Goal: Find specific page/section: Find specific page/section

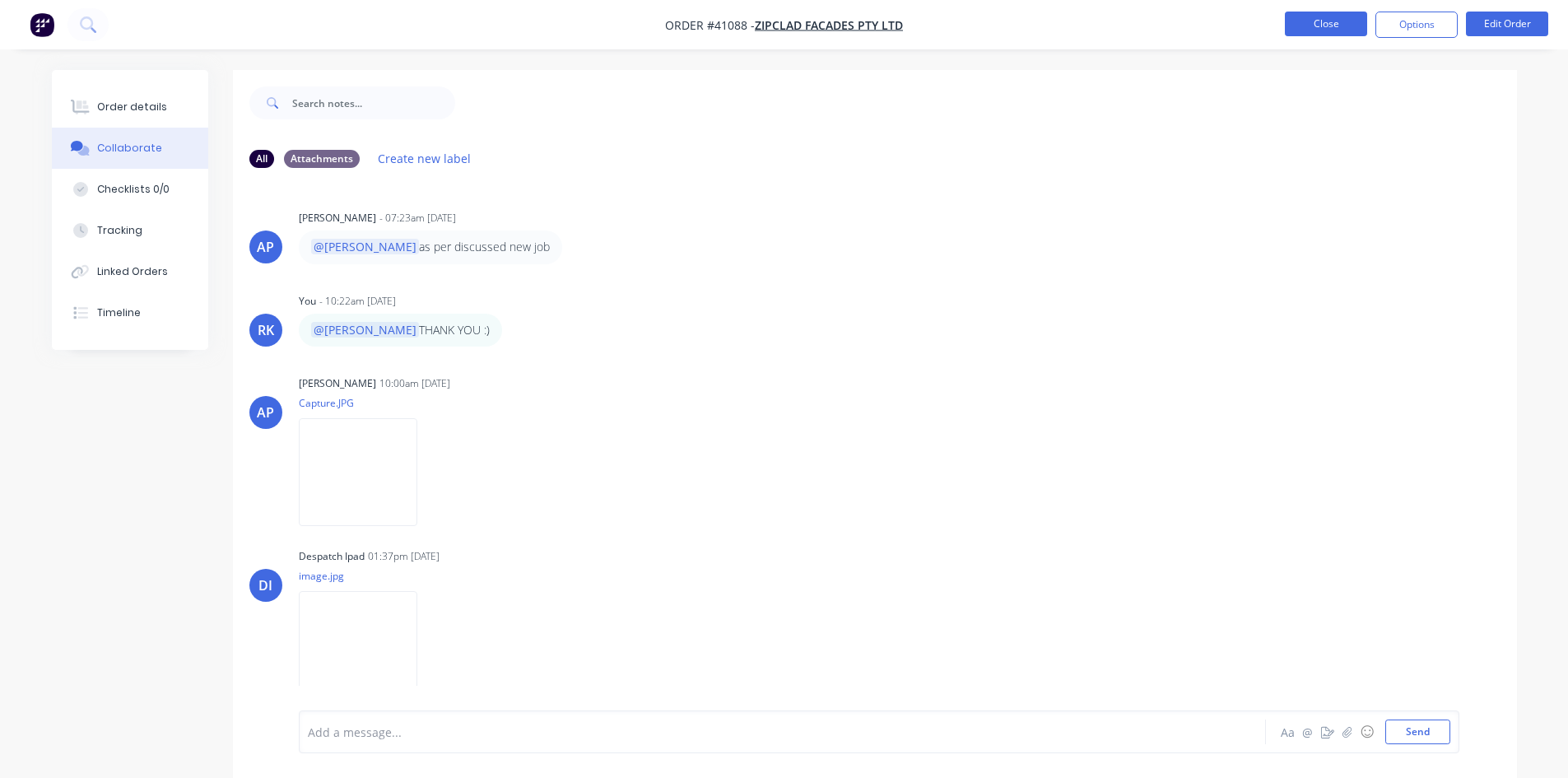
click at [1353, 23] on button "Close" at bounding box center [1326, 23] width 83 height 24
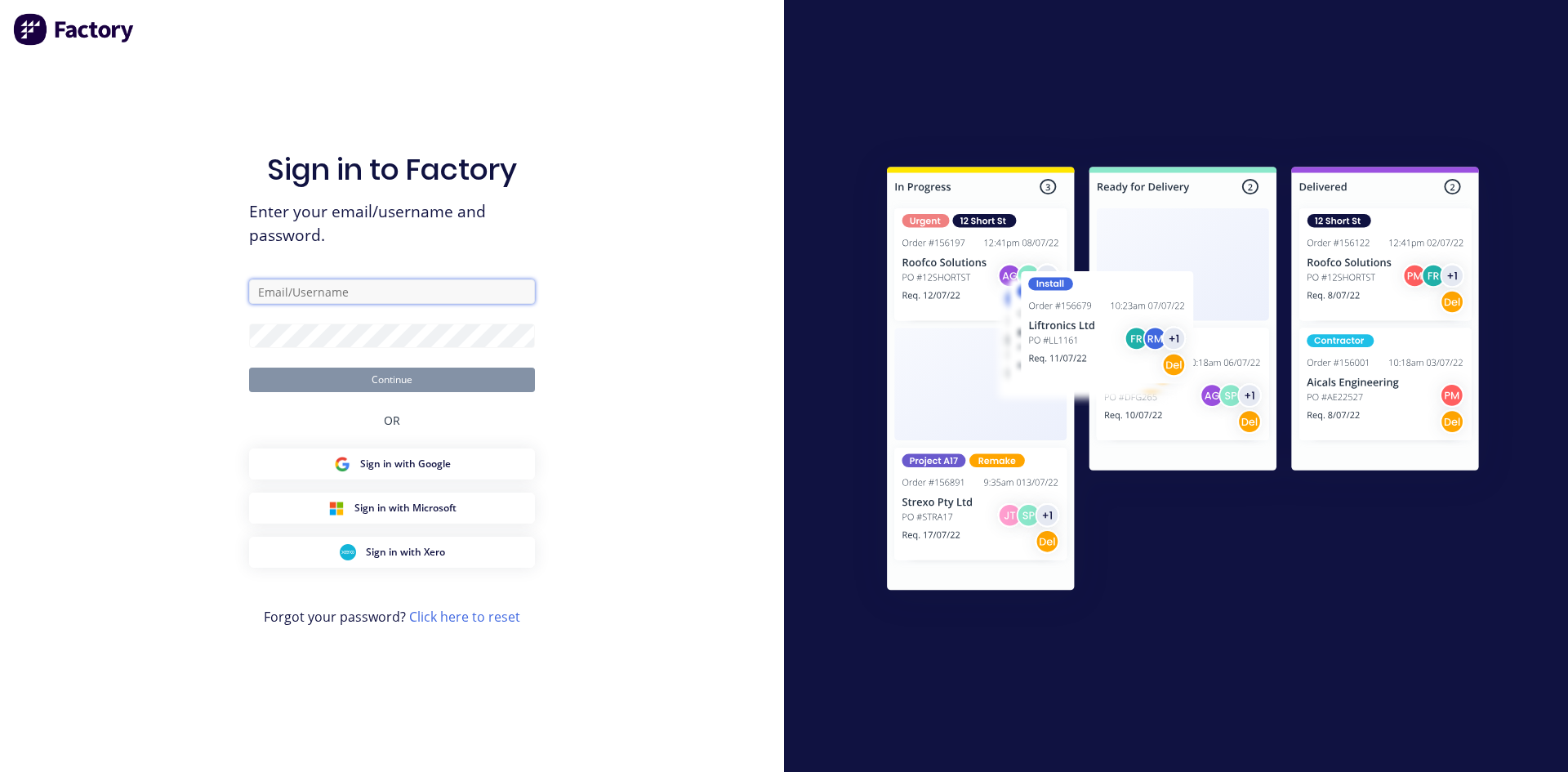
type input "[PERSON_NAME][EMAIL_ADDRESS][DOMAIN_NAME]"
click at [443, 376] on button "Continue" at bounding box center [392, 380] width 286 height 24
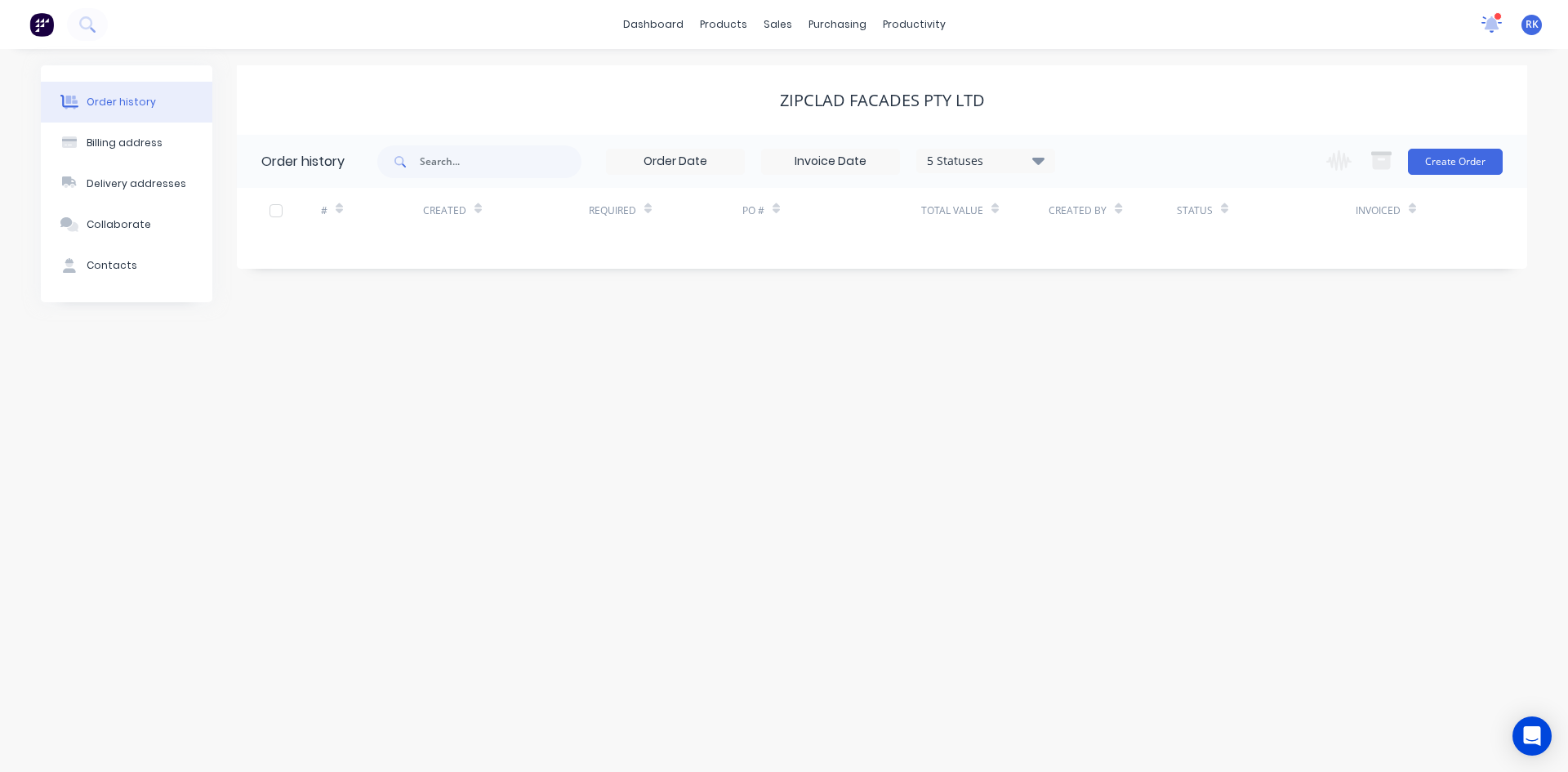
click at [1492, 22] on icon at bounding box center [1492, 22] width 15 height 13
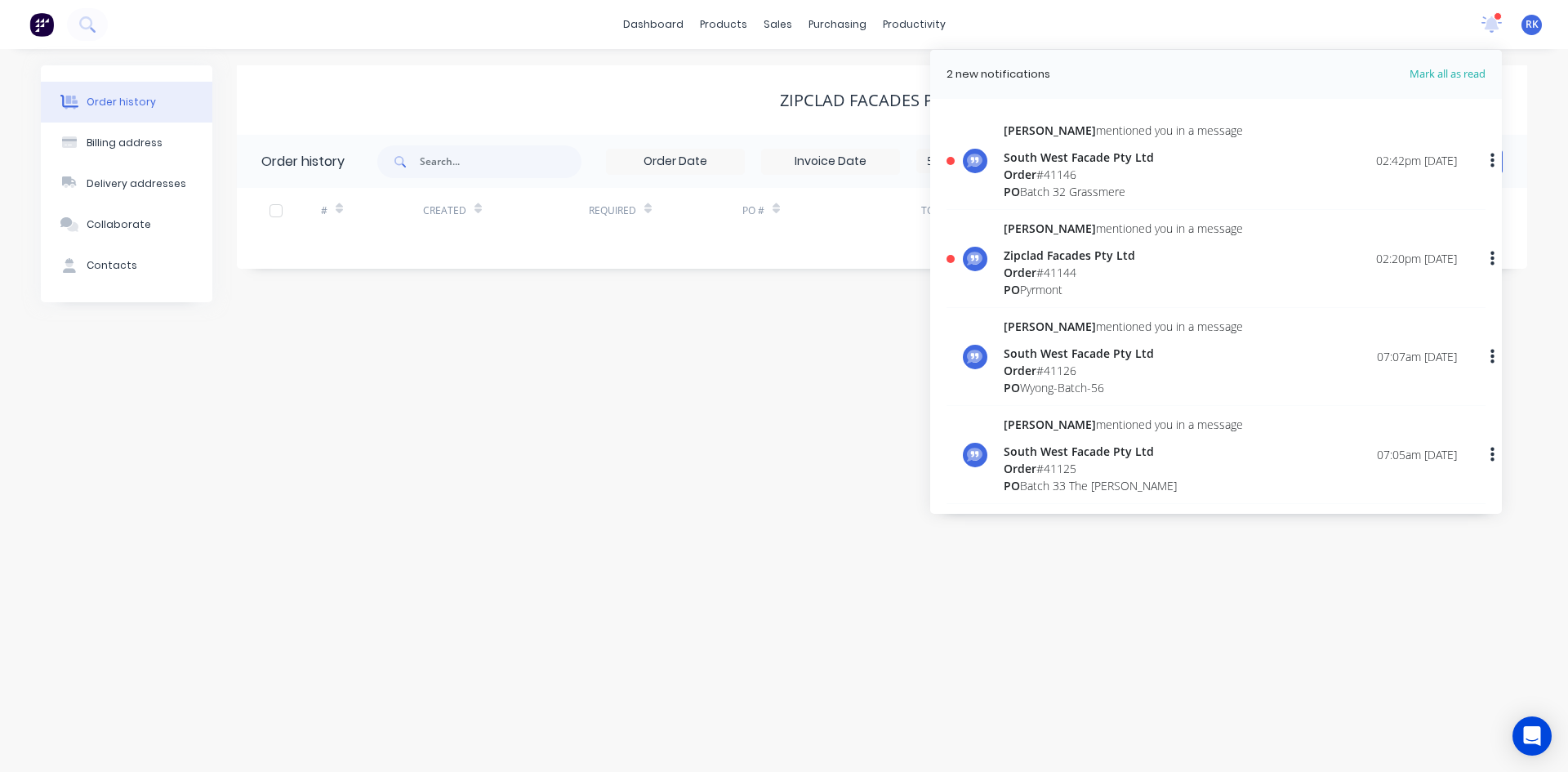
click at [1081, 258] on div "Zipclad Facades Pty Ltd" at bounding box center [1123, 256] width 239 height 17
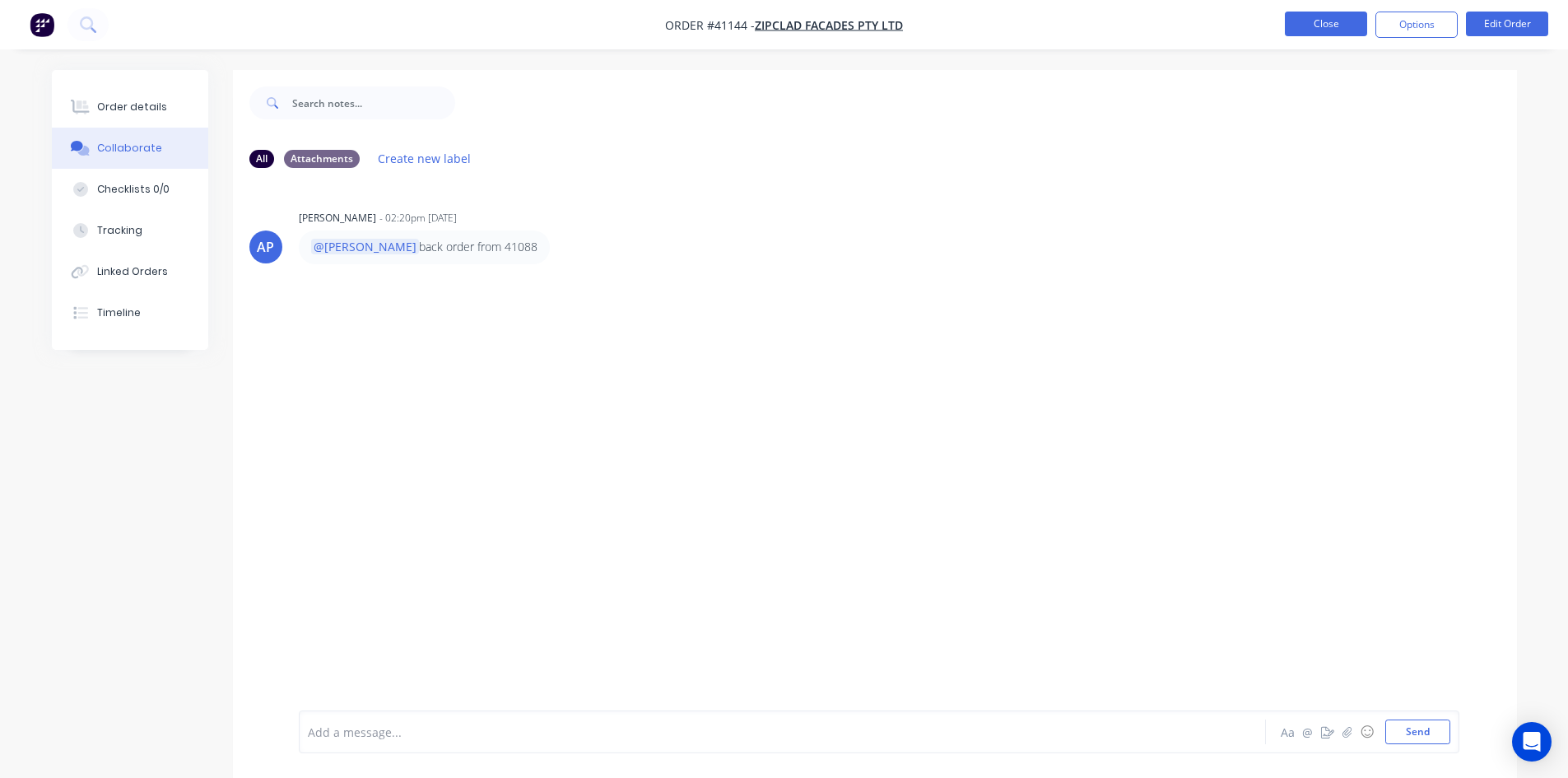
click at [1313, 23] on button "Close" at bounding box center [1326, 23] width 83 height 24
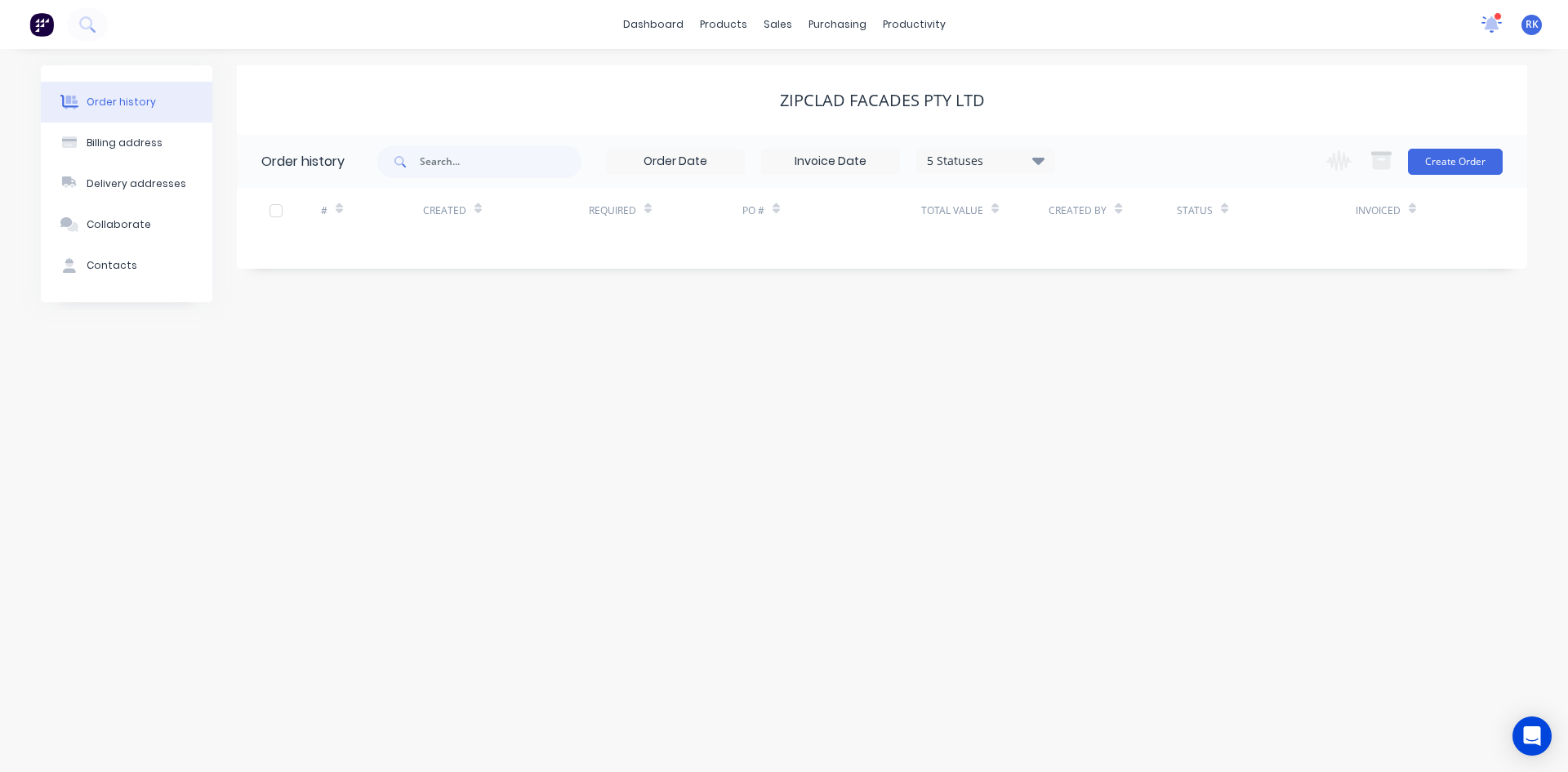
click at [1483, 22] on icon at bounding box center [1492, 24] width 22 height 17
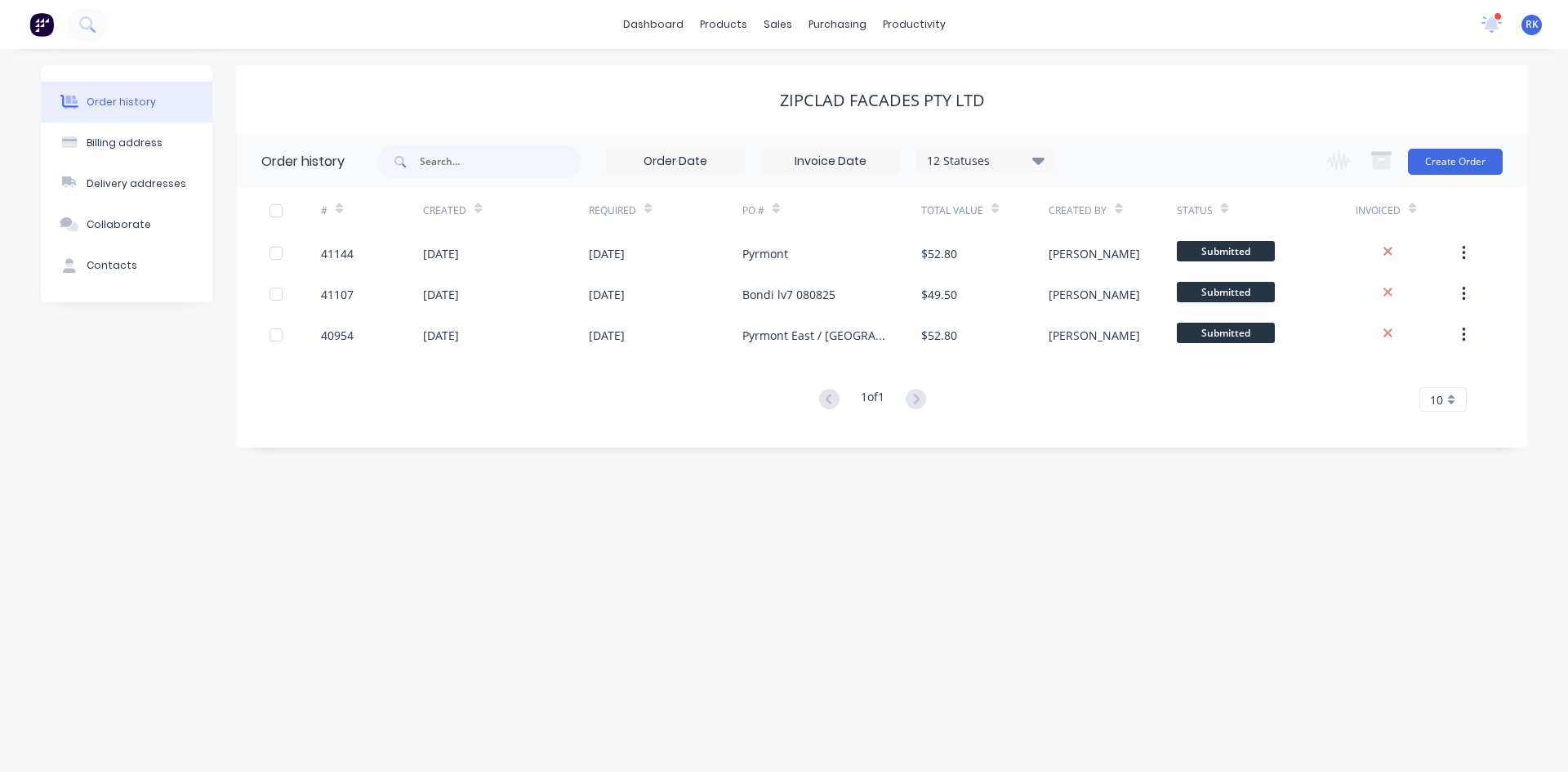
click at [930, 111] on div "Zipclad Facades Pty Ltd" at bounding box center [882, 100] width 1291 height 69
click at [593, 98] on div "Zipclad Facades Pty Ltd" at bounding box center [882, 100] width 1291 height 20
click at [99, 28] on button at bounding box center [87, 24] width 41 height 33
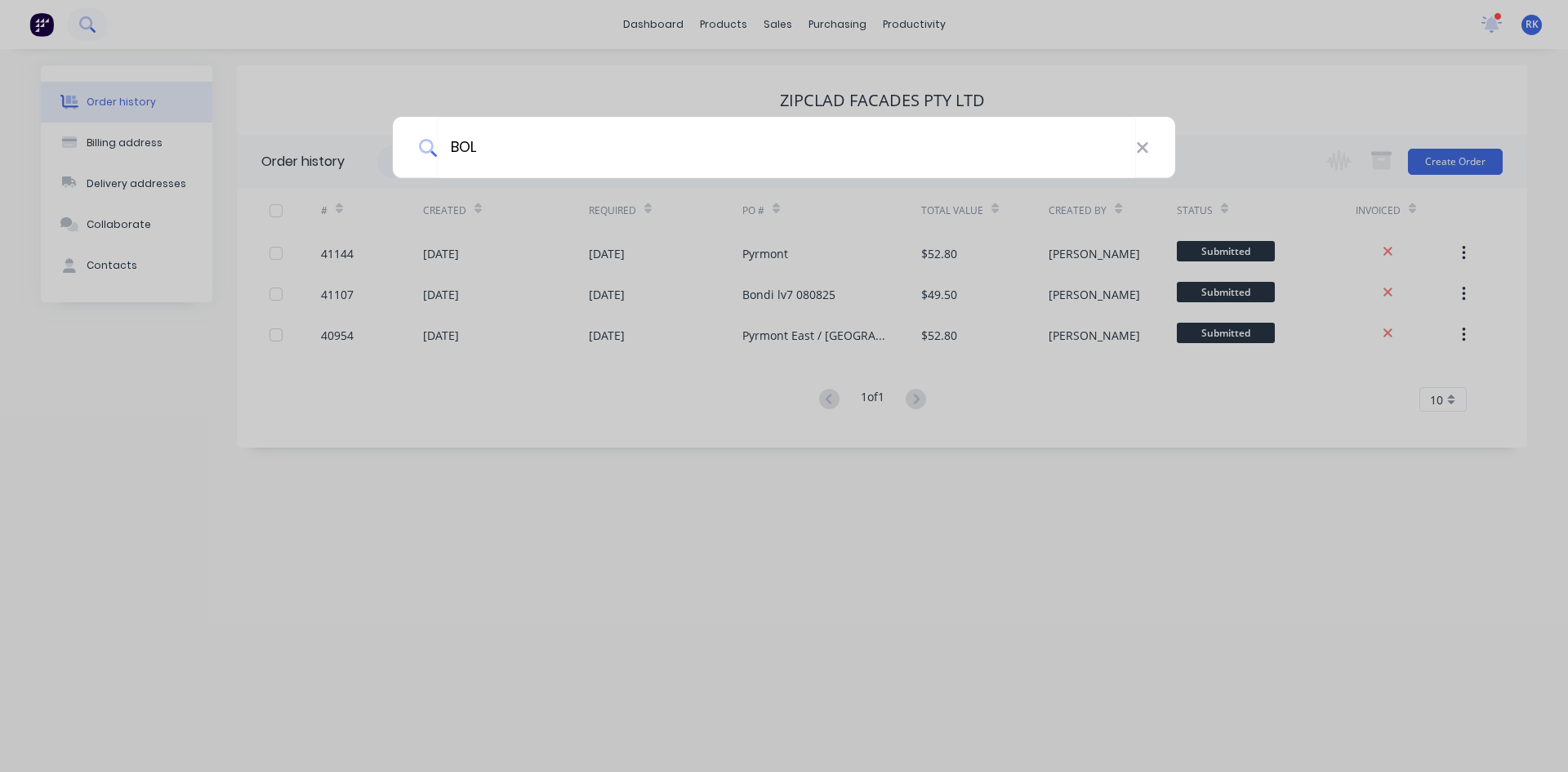
type input "BOL"
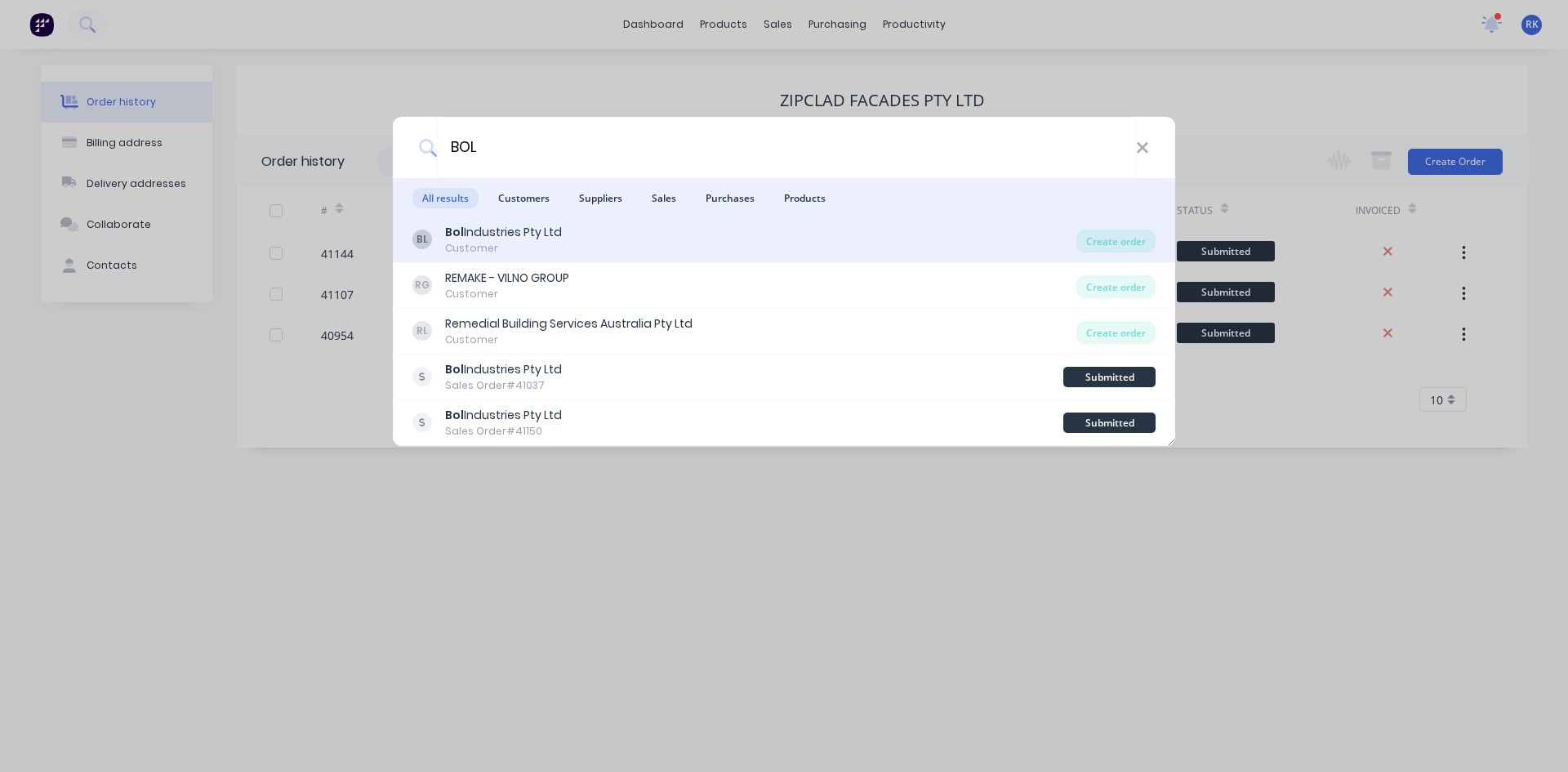
click at [582, 231] on div "BL Bol Industries Pty Ltd Customer" at bounding box center [744, 239] width 664 height 32
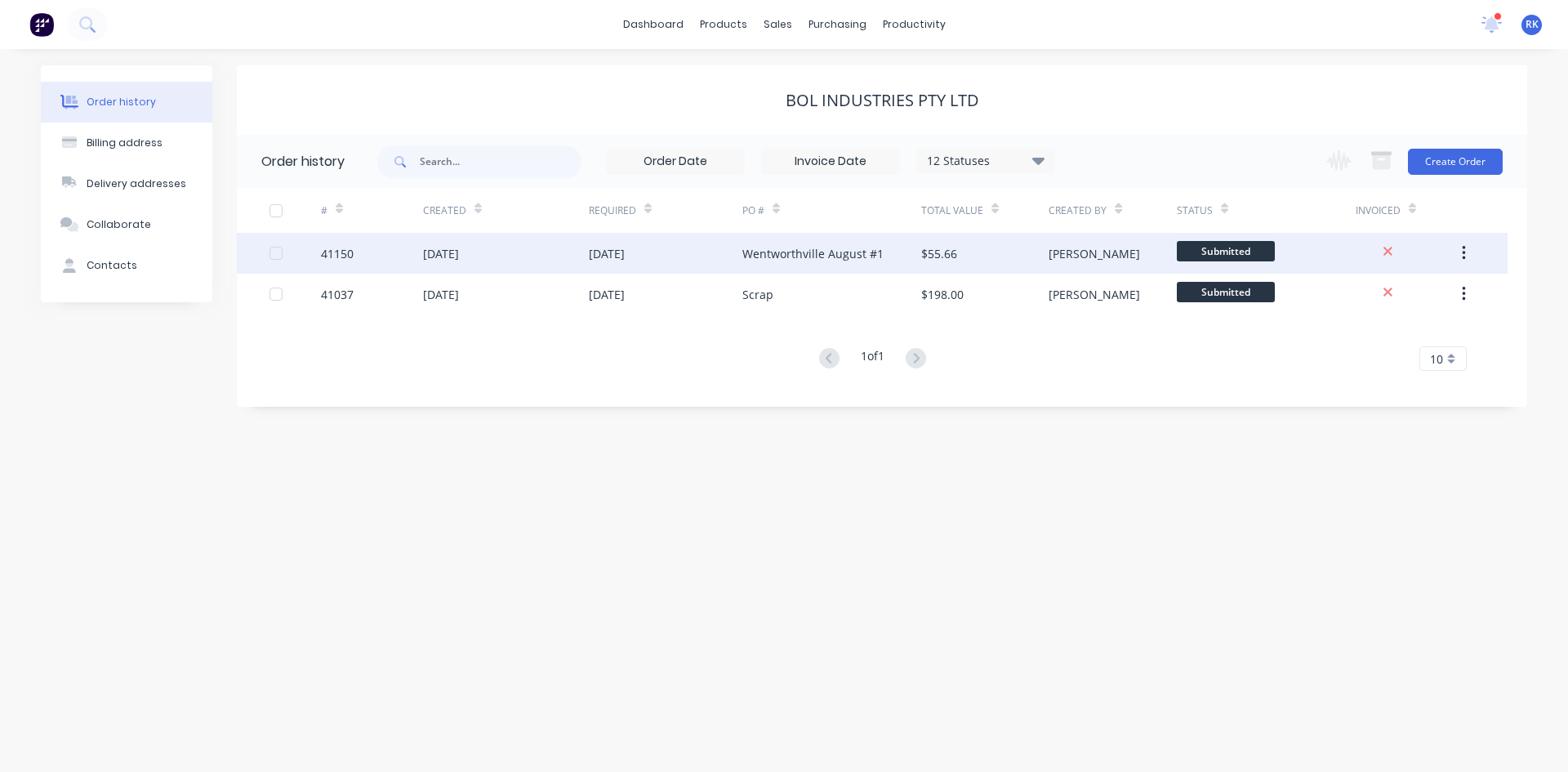
click at [813, 246] on div "Wentworthville August #1" at bounding box center [813, 254] width 142 height 17
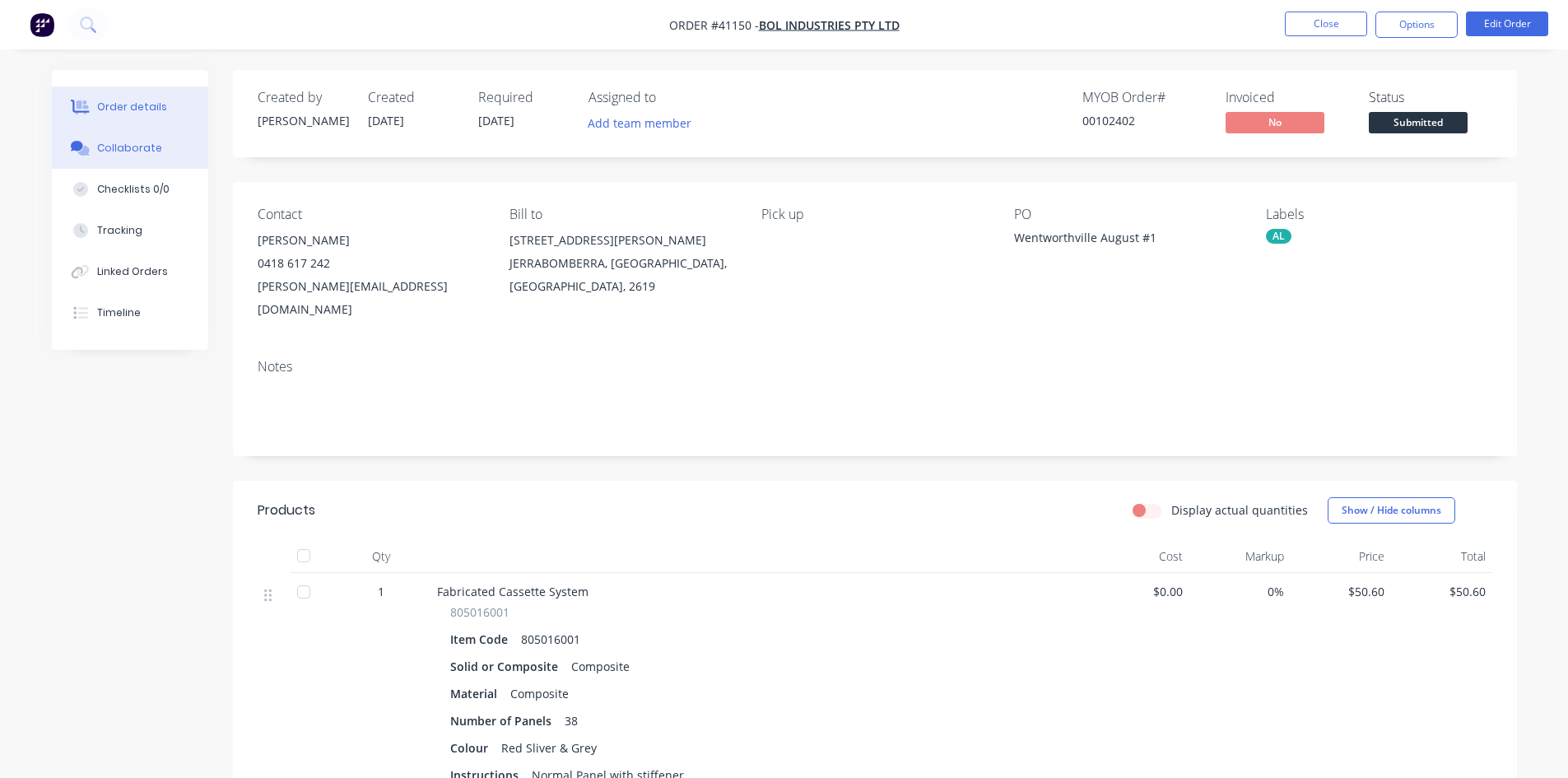
click at [145, 140] on button "Collaborate" at bounding box center [131, 148] width 157 height 41
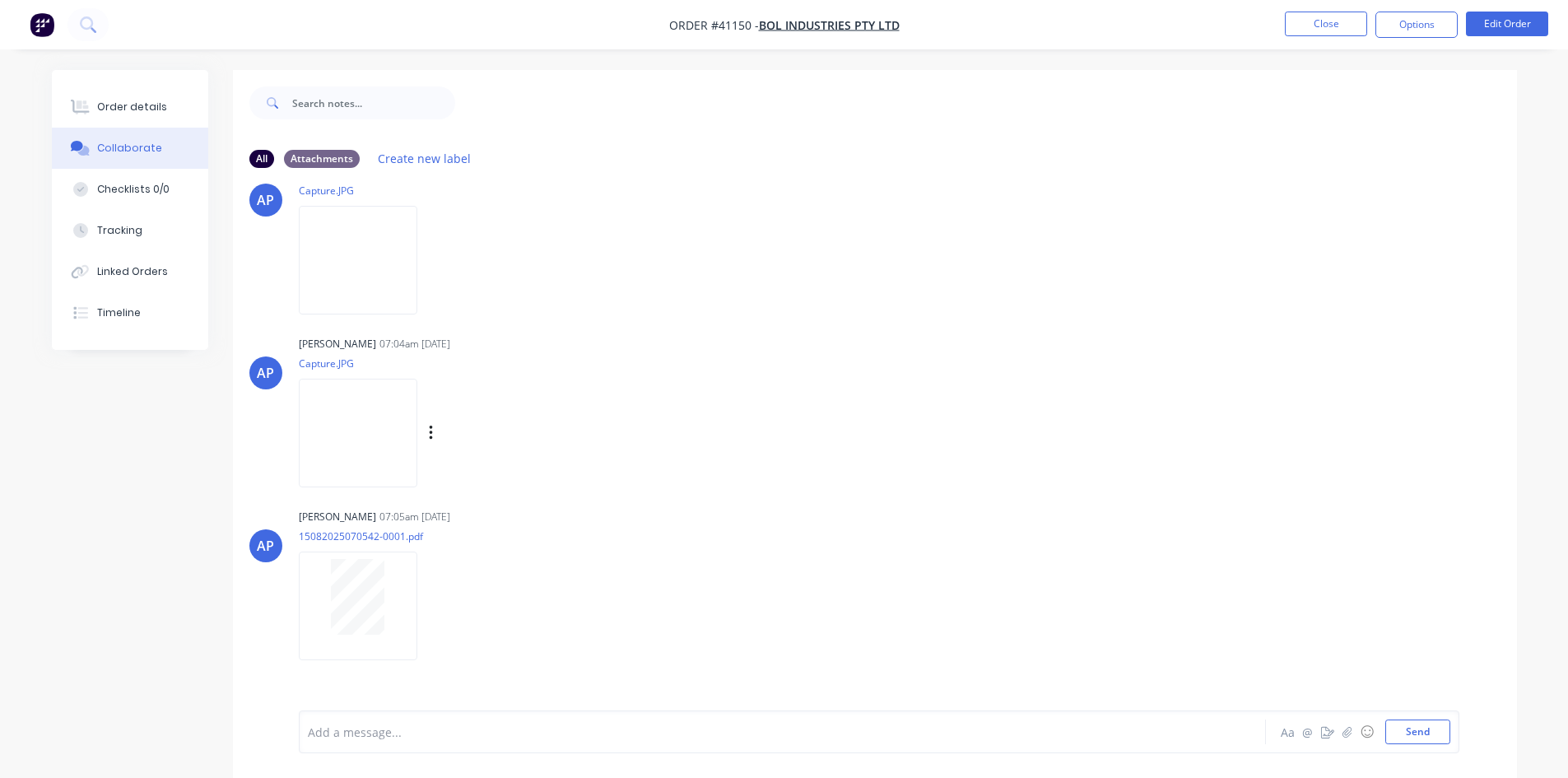
scroll to position [71, 0]
